Goal: Task Accomplishment & Management: Use online tool/utility

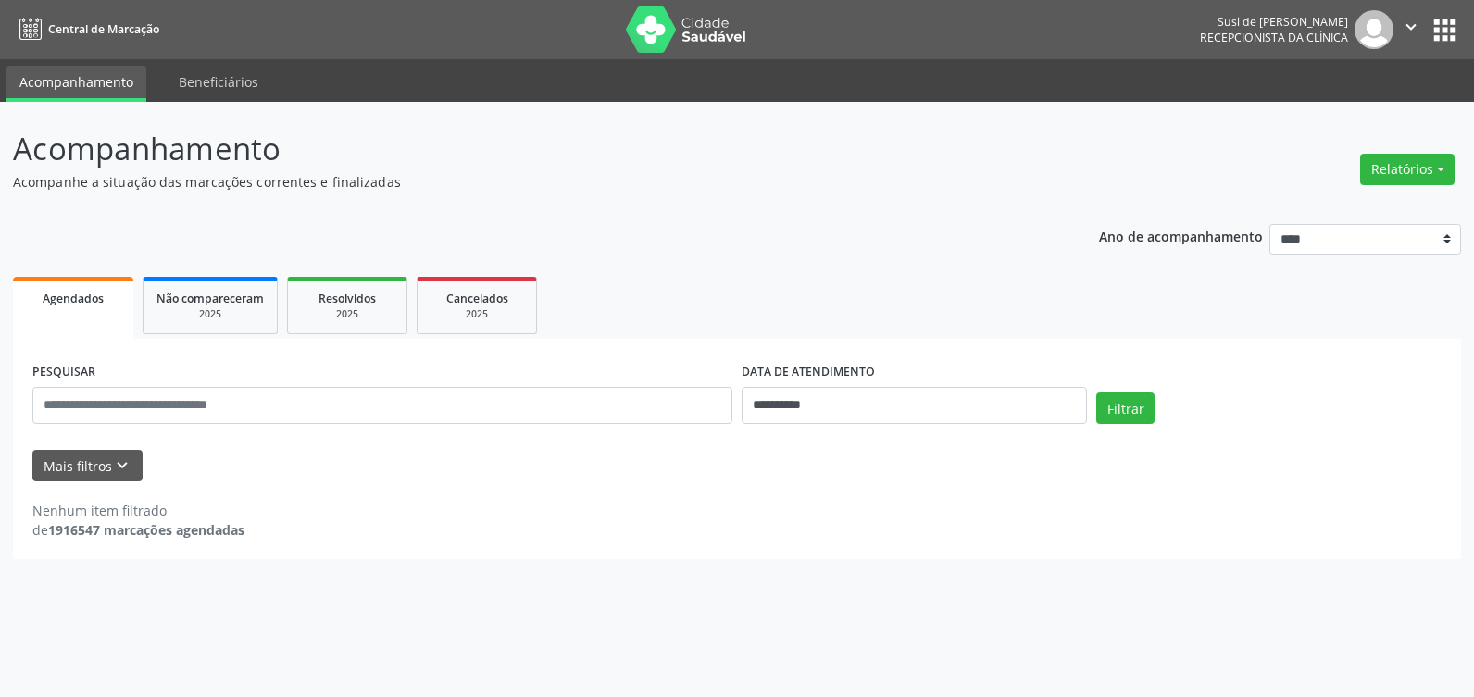
click at [1422, 174] on button "Relatórios" at bounding box center [1407, 169] width 94 height 31
click at [1352, 208] on link "Agendamentos" at bounding box center [1355, 209] width 199 height 26
select select "*"
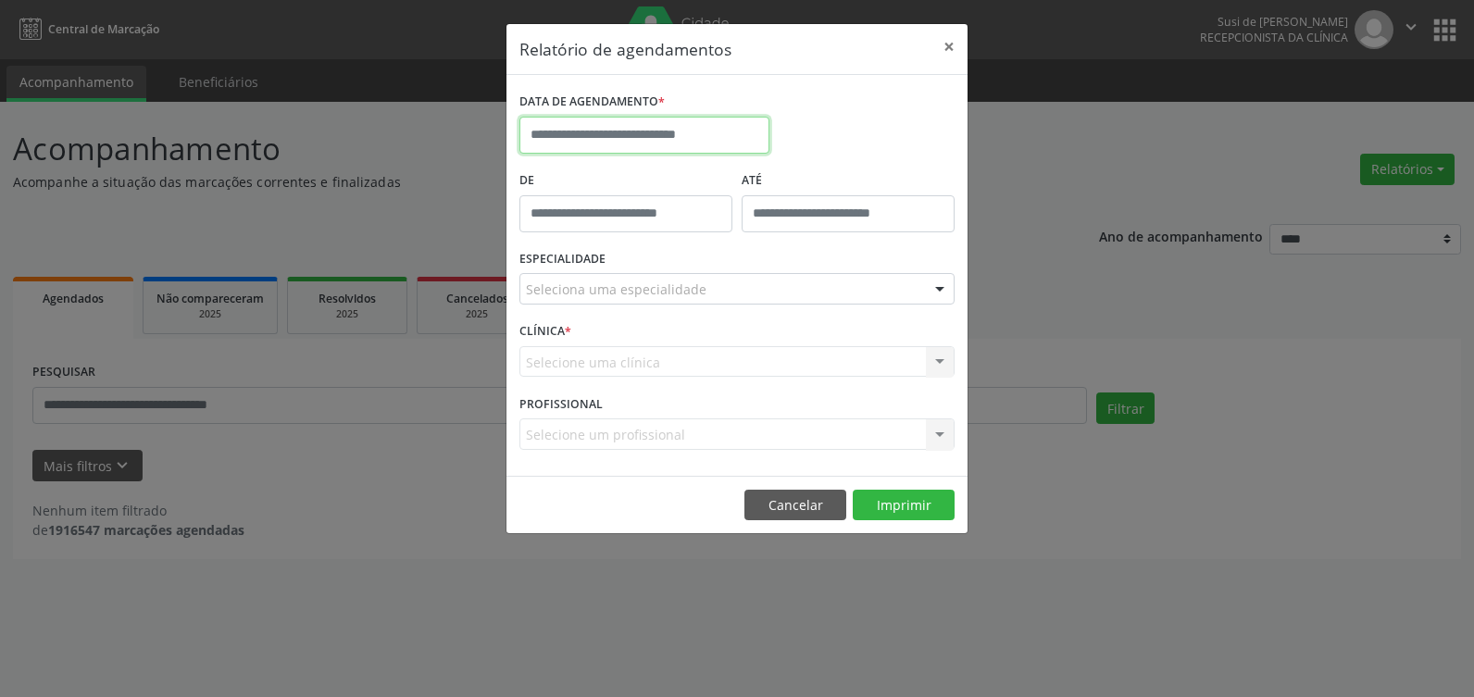
click at [653, 143] on input "text" at bounding box center [644, 135] width 250 height 37
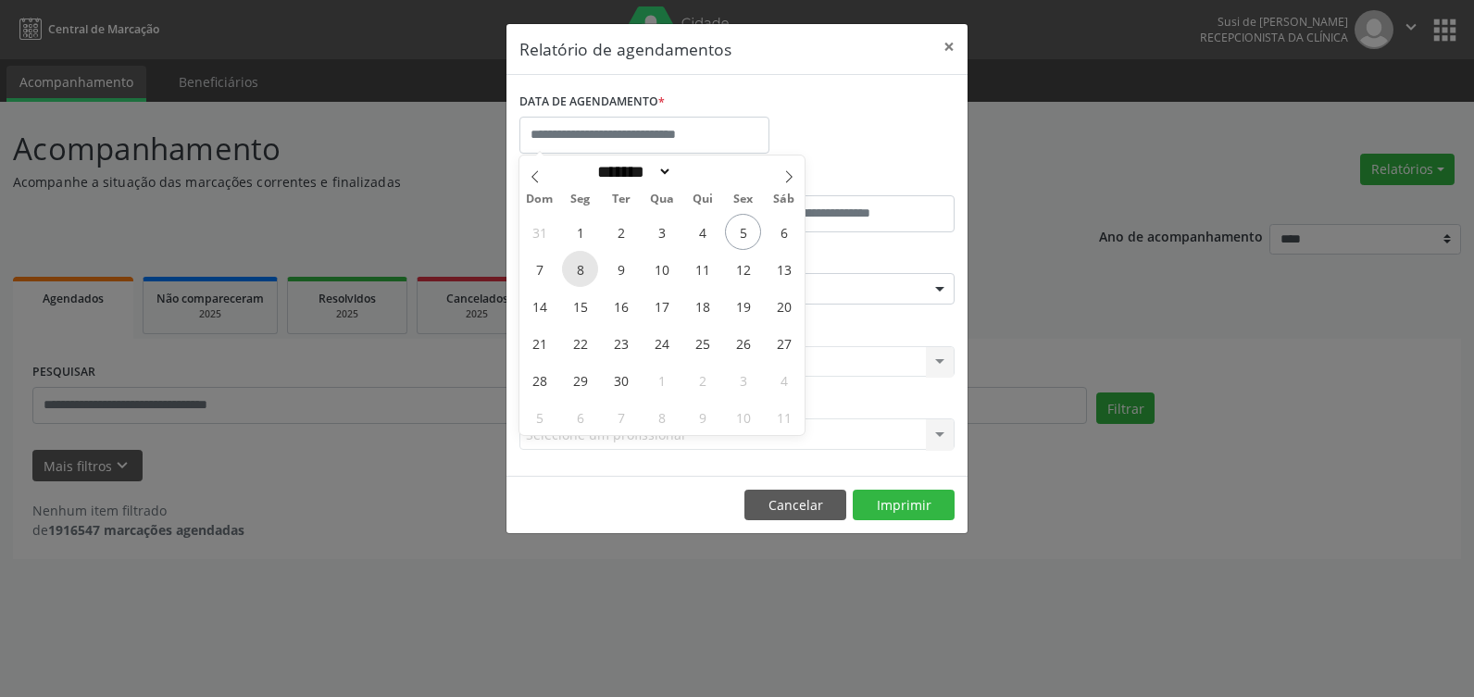
click at [575, 272] on span "8" at bounding box center [580, 269] width 36 height 36
type input "**********"
click at [575, 272] on span "8" at bounding box center [580, 269] width 36 height 36
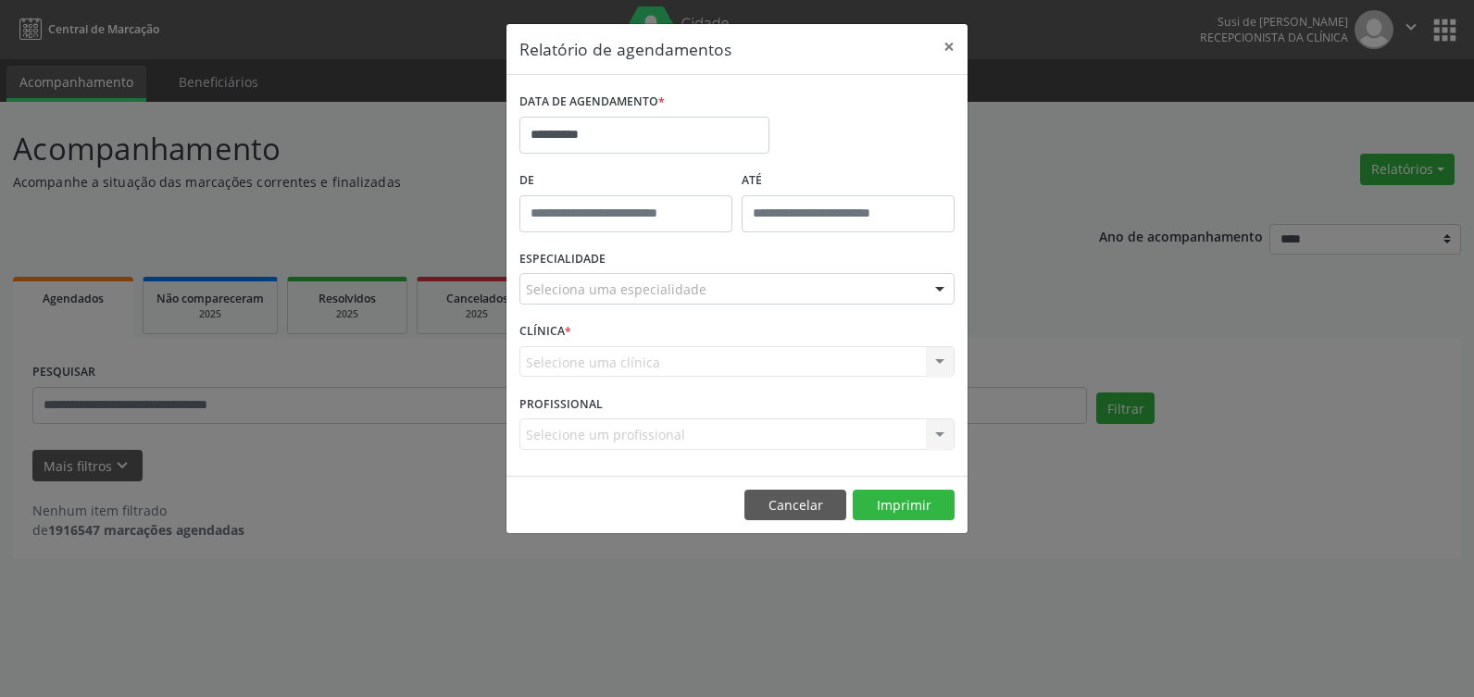
click at [940, 290] on div at bounding box center [940, 289] width 28 height 31
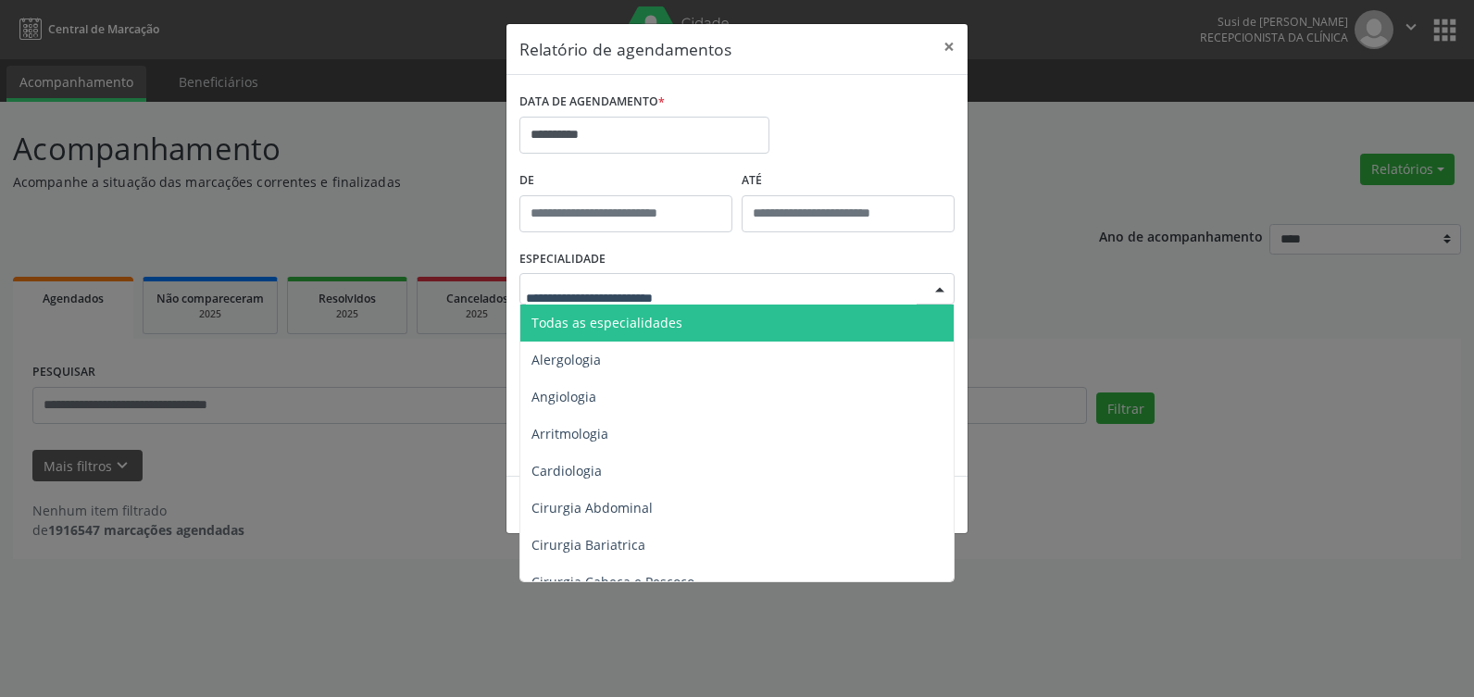
click at [668, 323] on span "Todas as especialidades" at bounding box center [606, 323] width 151 height 18
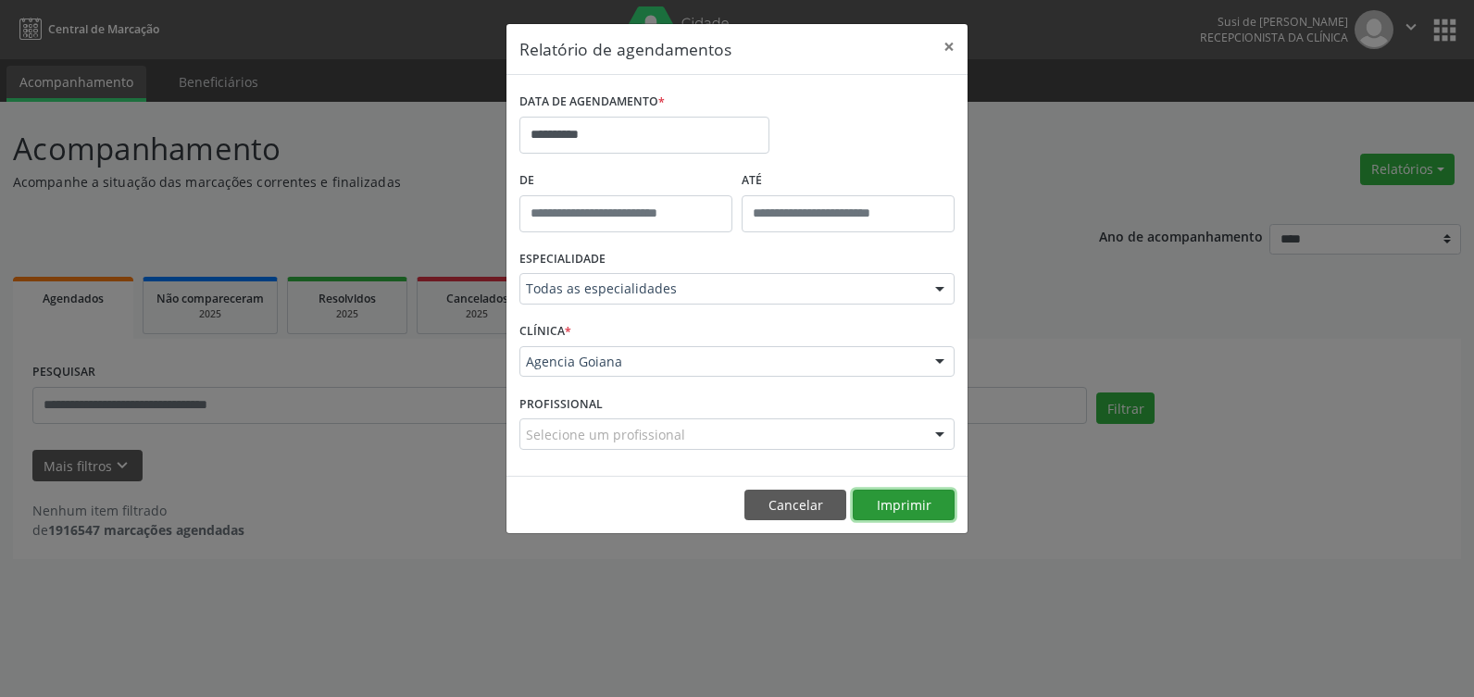
click at [921, 505] on button "Imprimir" at bounding box center [904, 505] width 102 height 31
